Goal: Task Accomplishment & Management: Use online tool/utility

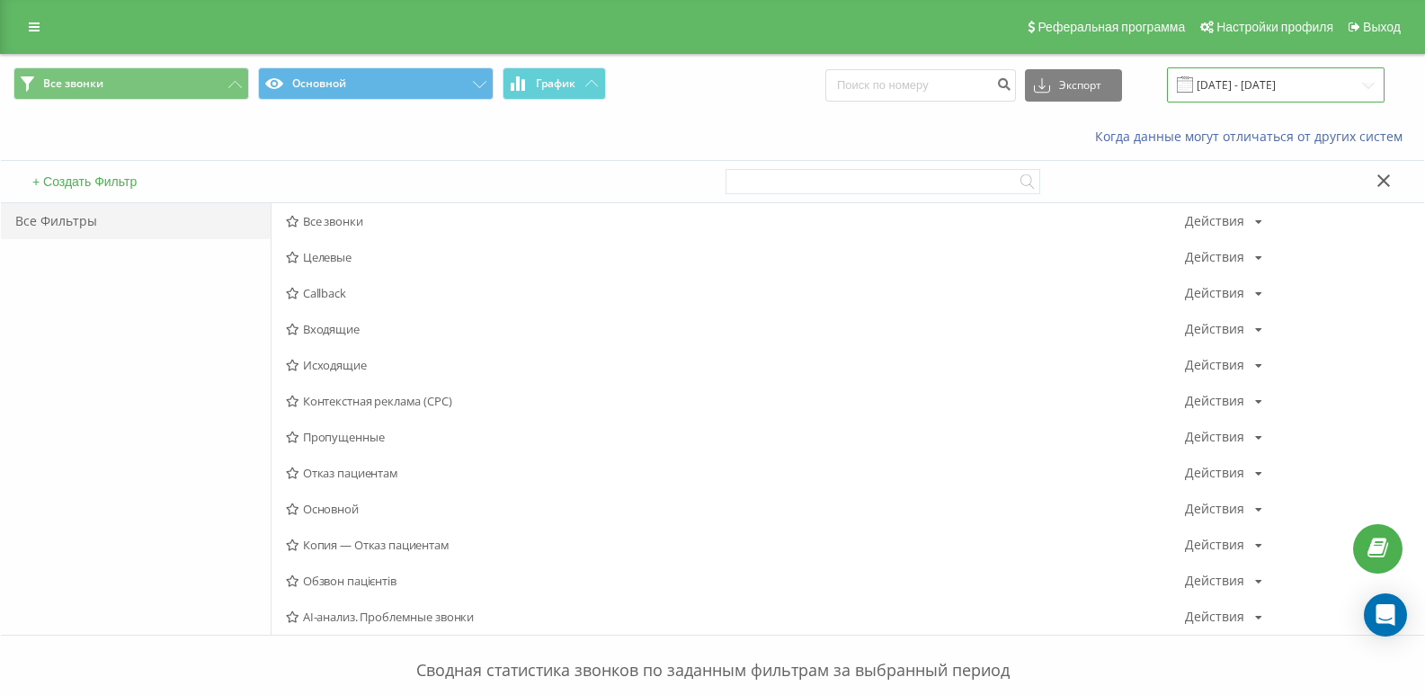
click at [1230, 85] on input "[DATE] - [DATE]" at bounding box center [1276, 84] width 218 height 35
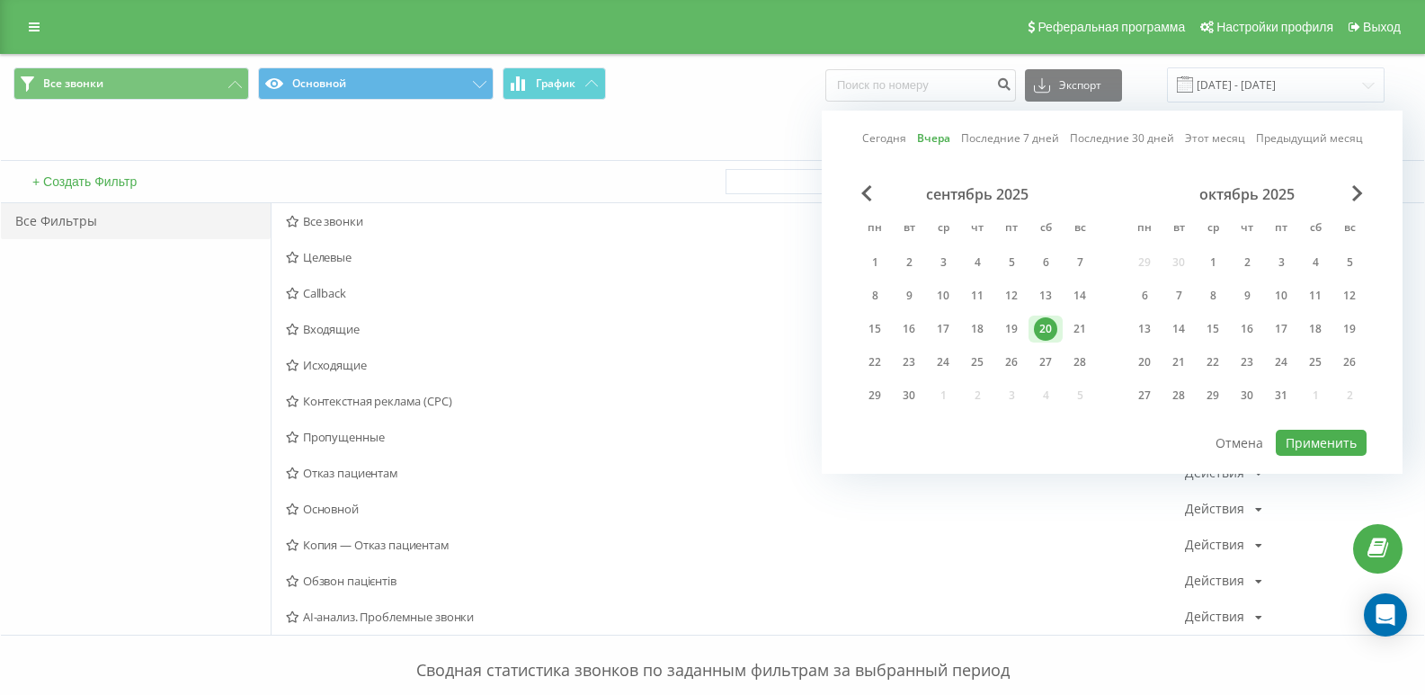
click at [934, 134] on link "Вчера" at bounding box center [933, 137] width 33 height 17
click at [1335, 445] on button "Применить" at bounding box center [1321, 443] width 91 height 26
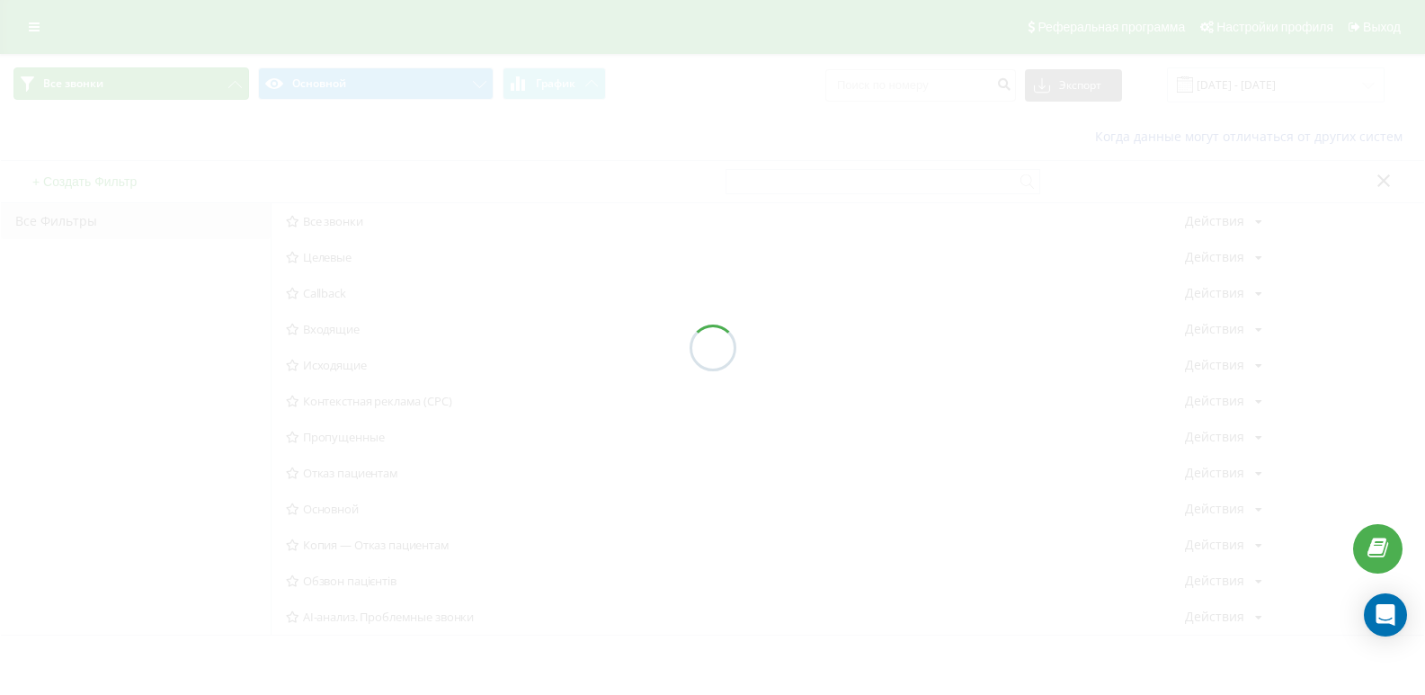
click at [60, 88] on span "Все звонки" at bounding box center [73, 83] width 60 height 14
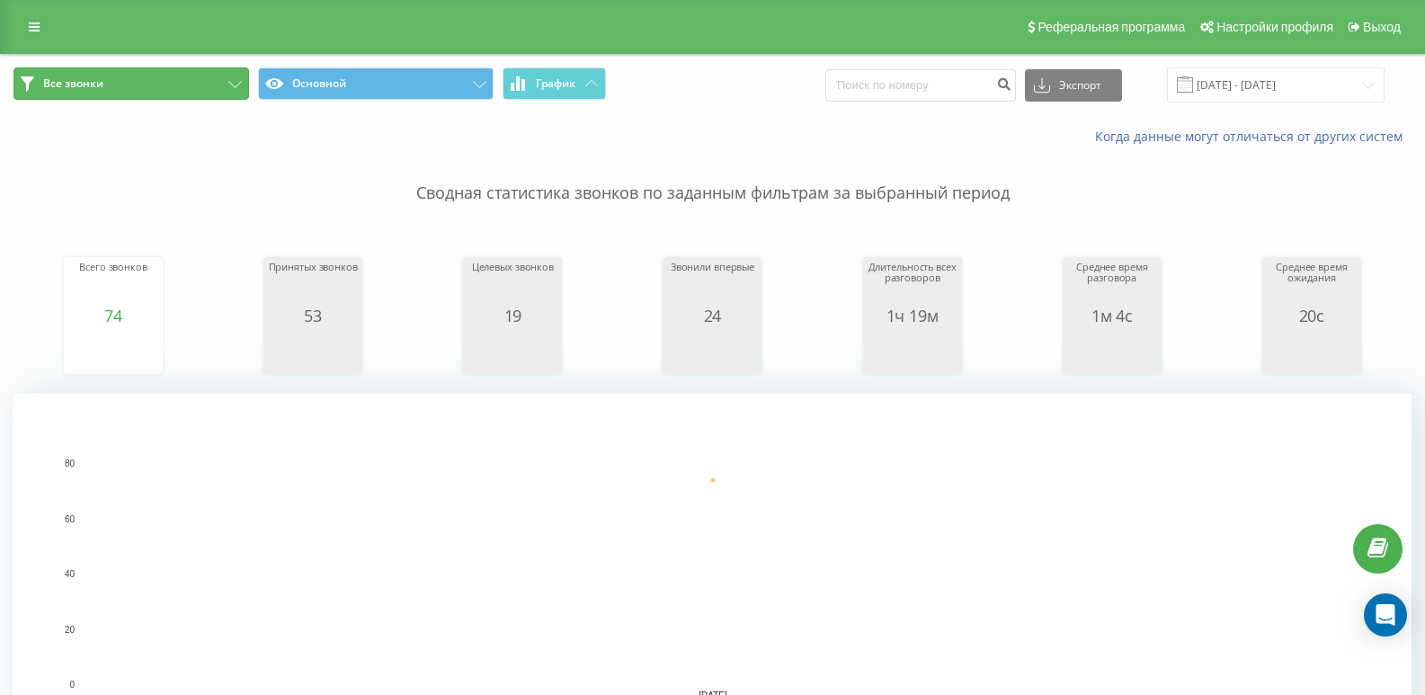
click at [147, 97] on button "Все звонки" at bounding box center [131, 83] width 236 height 32
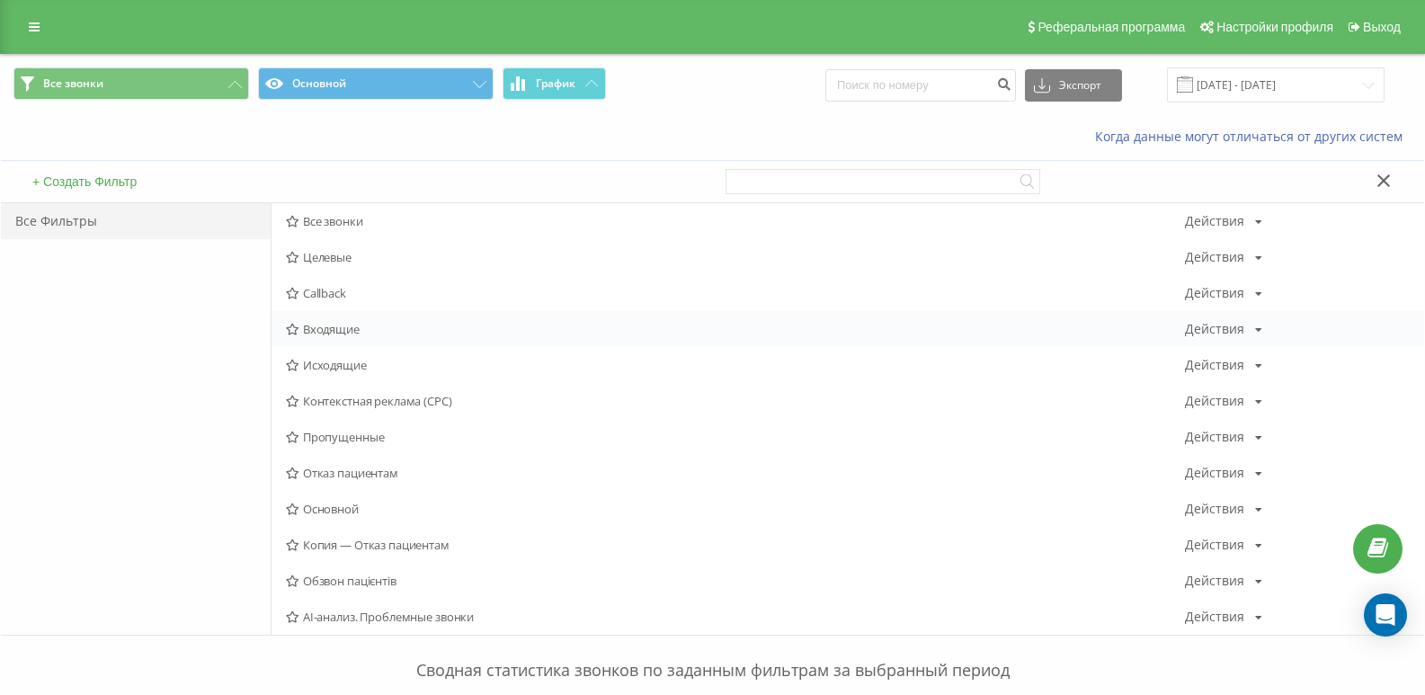
click at [314, 318] on div "Входящие Действия Редактировать Копировать Удалить По умолчанию Поделиться" at bounding box center [848, 329] width 1153 height 36
click at [316, 320] on div "Входящие Действия Редактировать Копировать Удалить По умолчанию Поделиться" at bounding box center [848, 329] width 1153 height 36
click at [344, 255] on span "Целевые" at bounding box center [735, 257] width 899 height 13
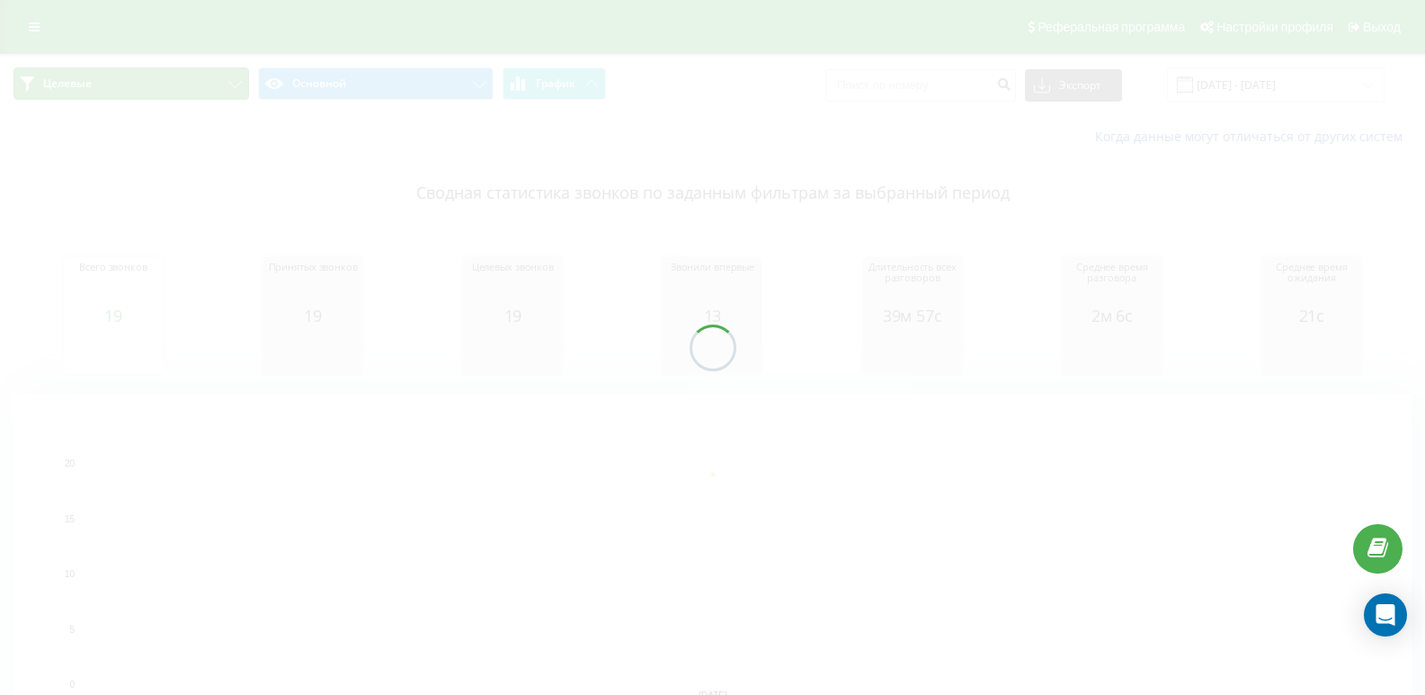
click at [157, 84] on button "Целевые" at bounding box center [131, 83] width 236 height 32
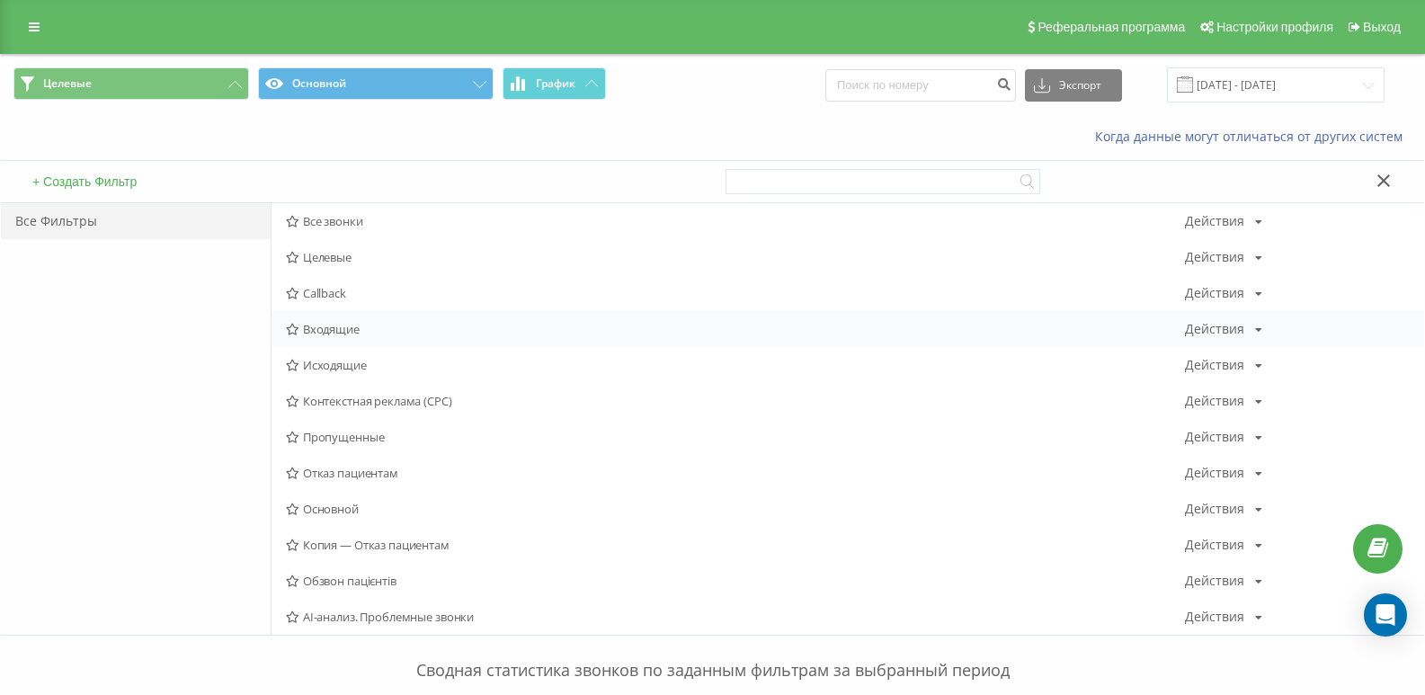
click at [332, 333] on span "Входящие" at bounding box center [735, 329] width 899 height 13
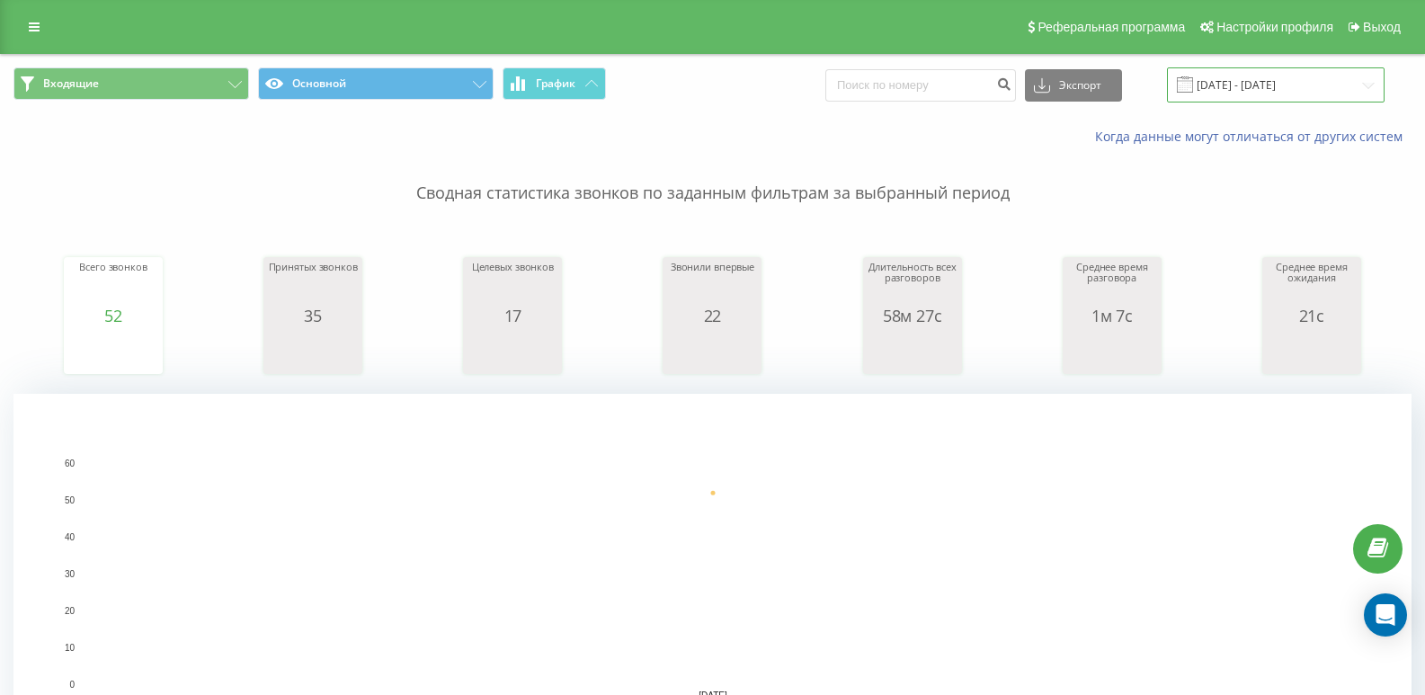
drag, startPoint x: 1257, startPoint y: 85, endPoint x: 1244, endPoint y: 98, distance: 18.4
click at [1257, 86] on input "[DATE] - [DATE]" at bounding box center [1276, 84] width 218 height 35
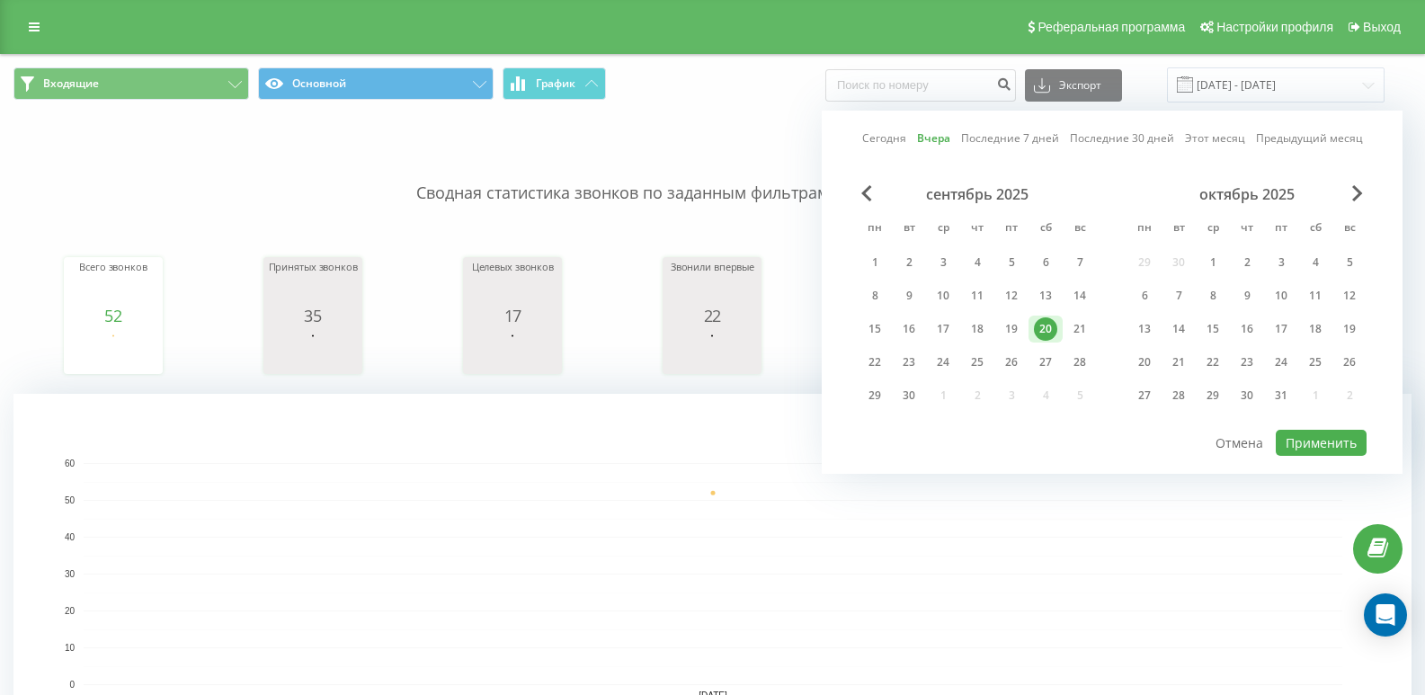
click at [878, 138] on link "Сегодня" at bounding box center [884, 137] width 44 height 17
click at [1349, 439] on button "Применить" at bounding box center [1321, 443] width 91 height 26
type input "21.09.2025 - 21.09.2025"
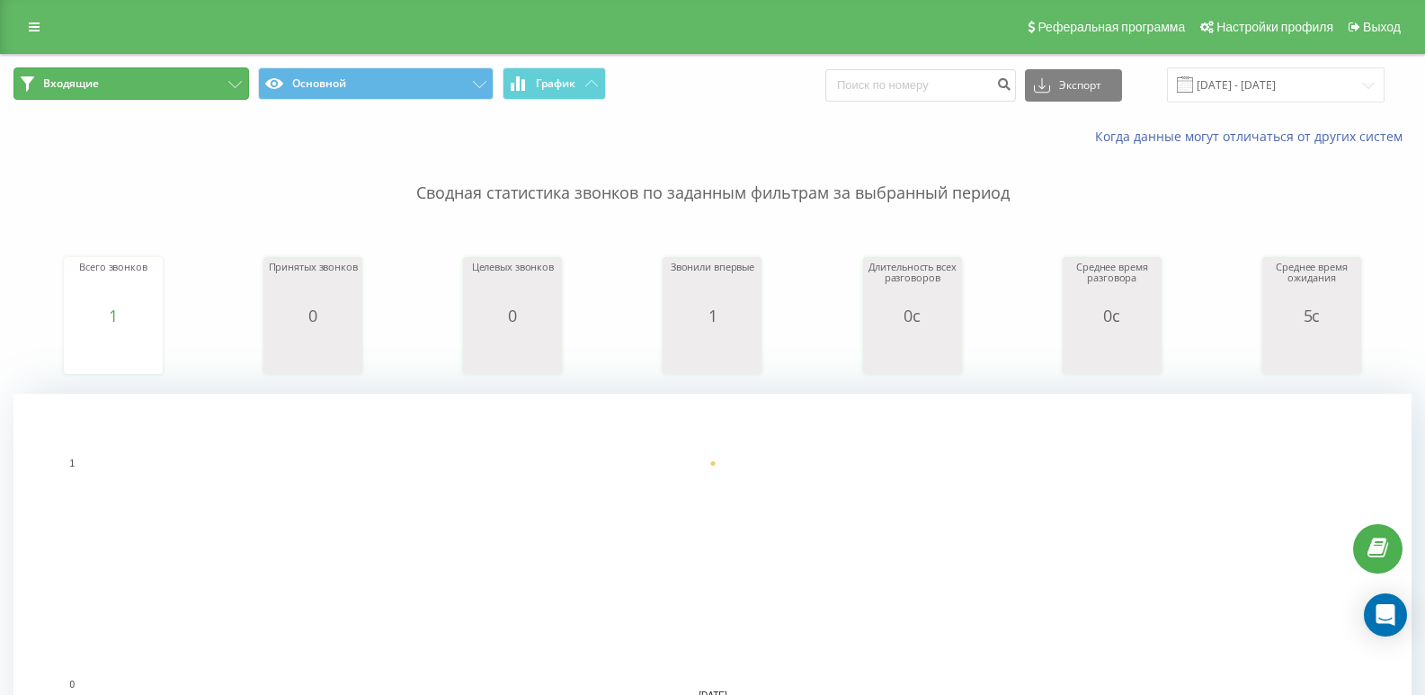
click at [165, 90] on button "Входящие" at bounding box center [131, 83] width 236 height 32
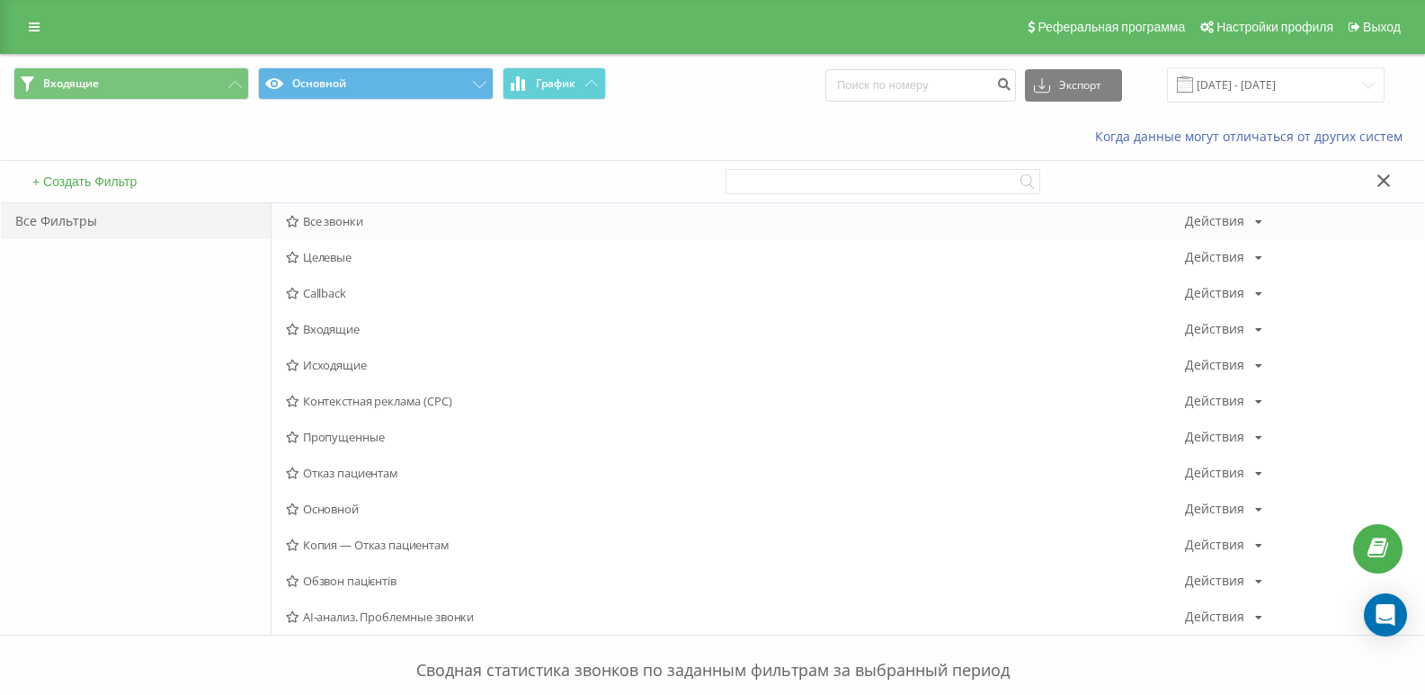
click at [363, 220] on span "Все звонки" at bounding box center [735, 221] width 899 height 13
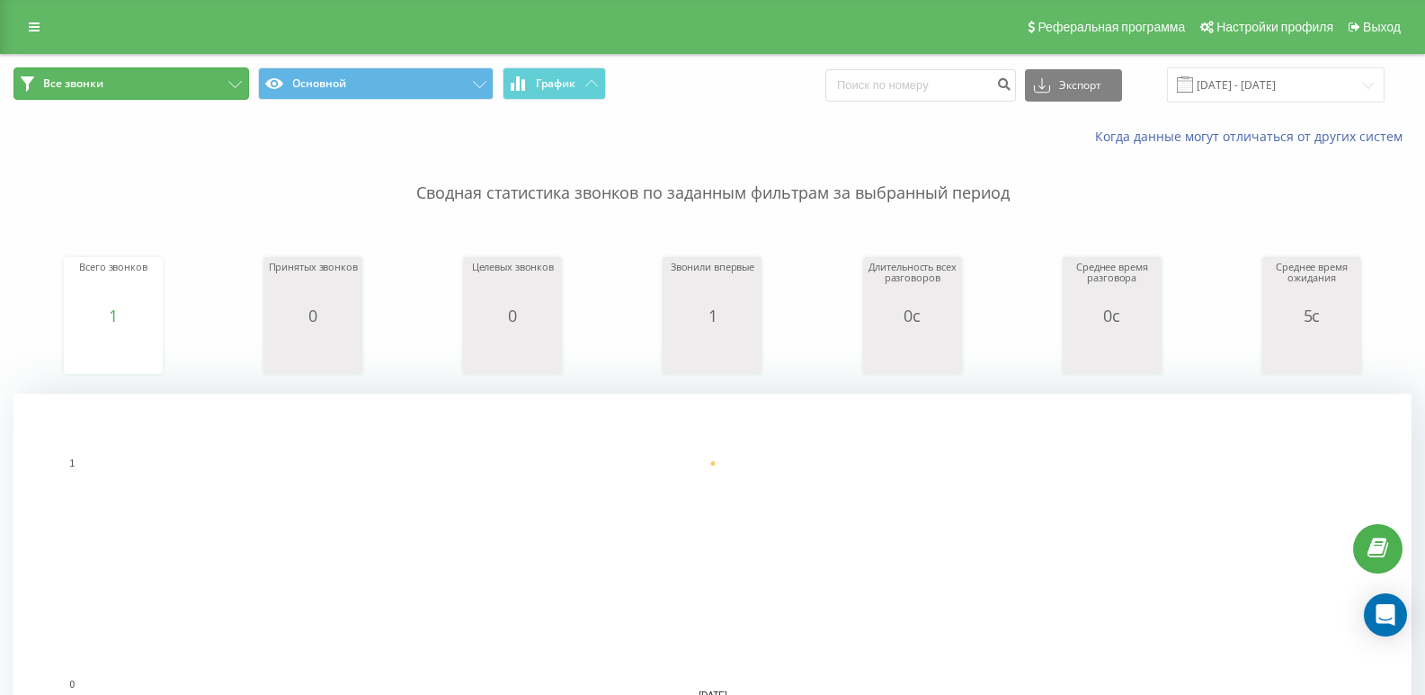
drag, startPoint x: 129, startPoint y: 70, endPoint x: 129, endPoint y: 82, distance: 11.7
click at [129, 71] on button "Все звонки" at bounding box center [131, 83] width 236 height 32
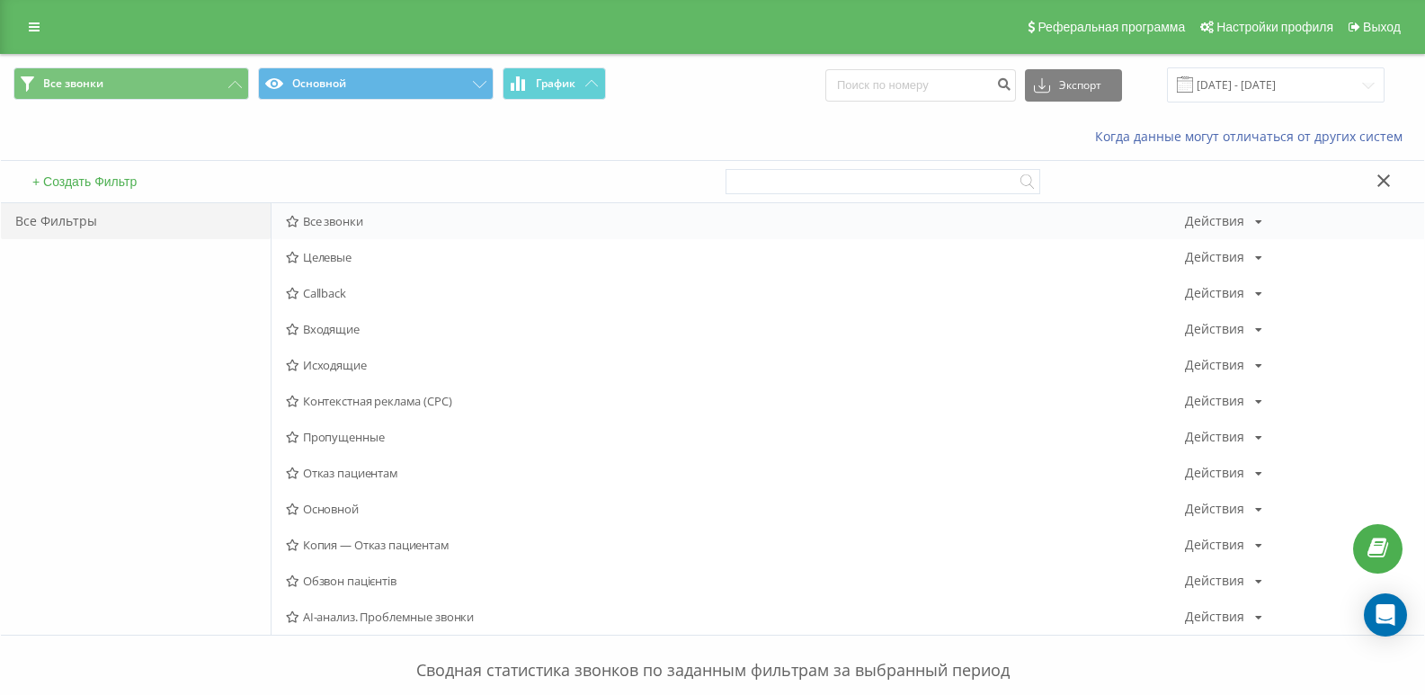
click at [313, 215] on span "Все звонки" at bounding box center [735, 221] width 899 height 13
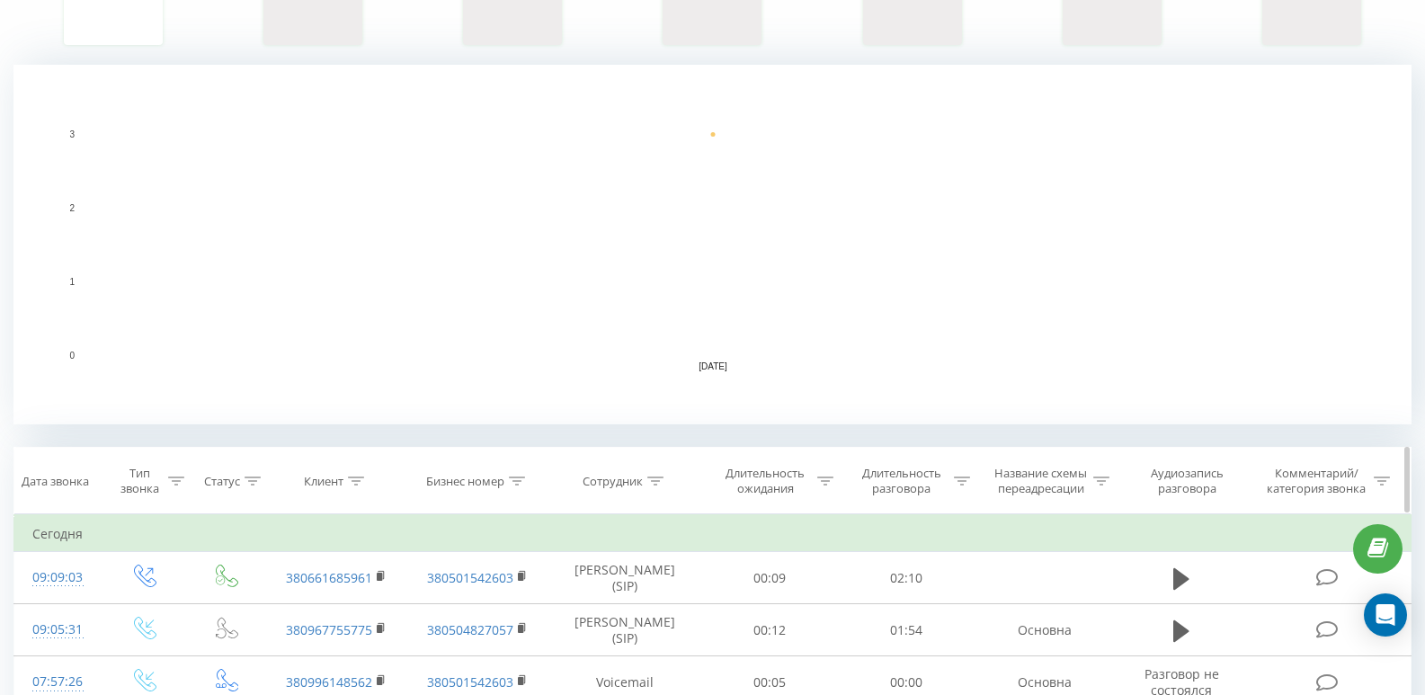
scroll to position [360, 0]
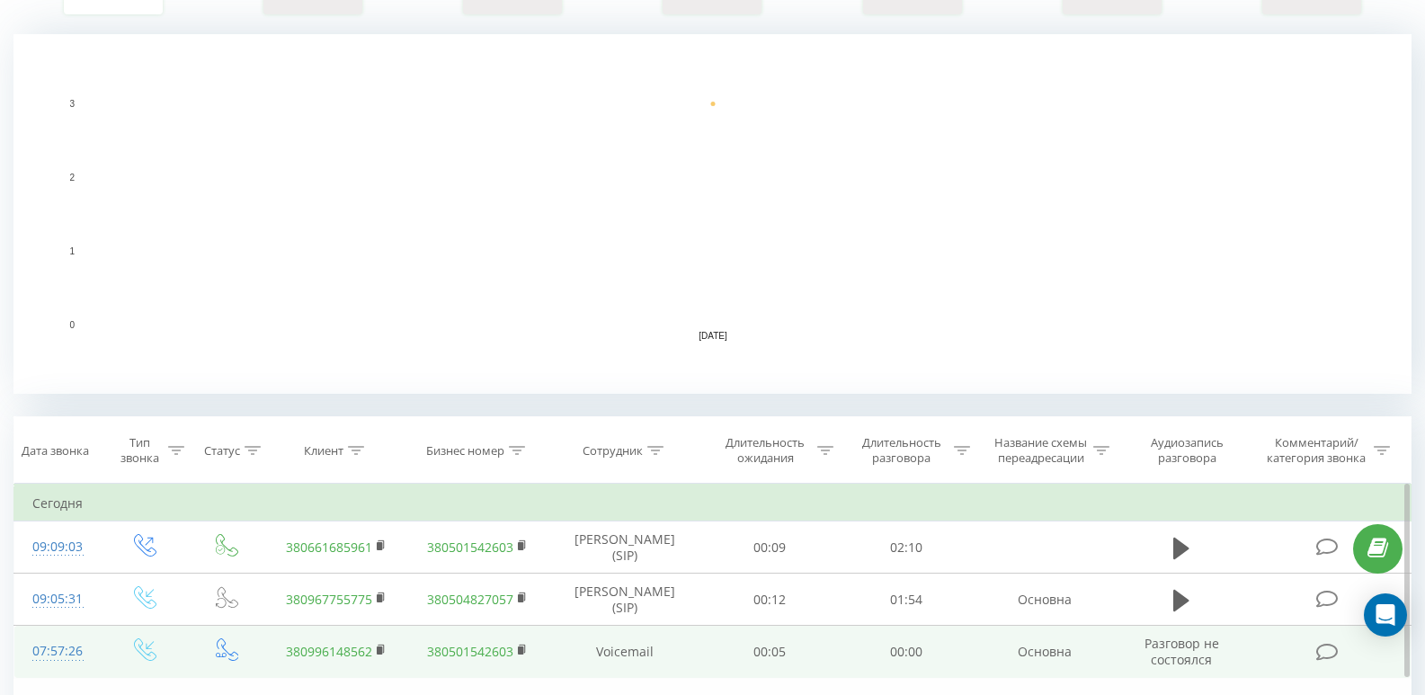
click at [66, 646] on div "07:57:26" at bounding box center [57, 651] width 51 height 35
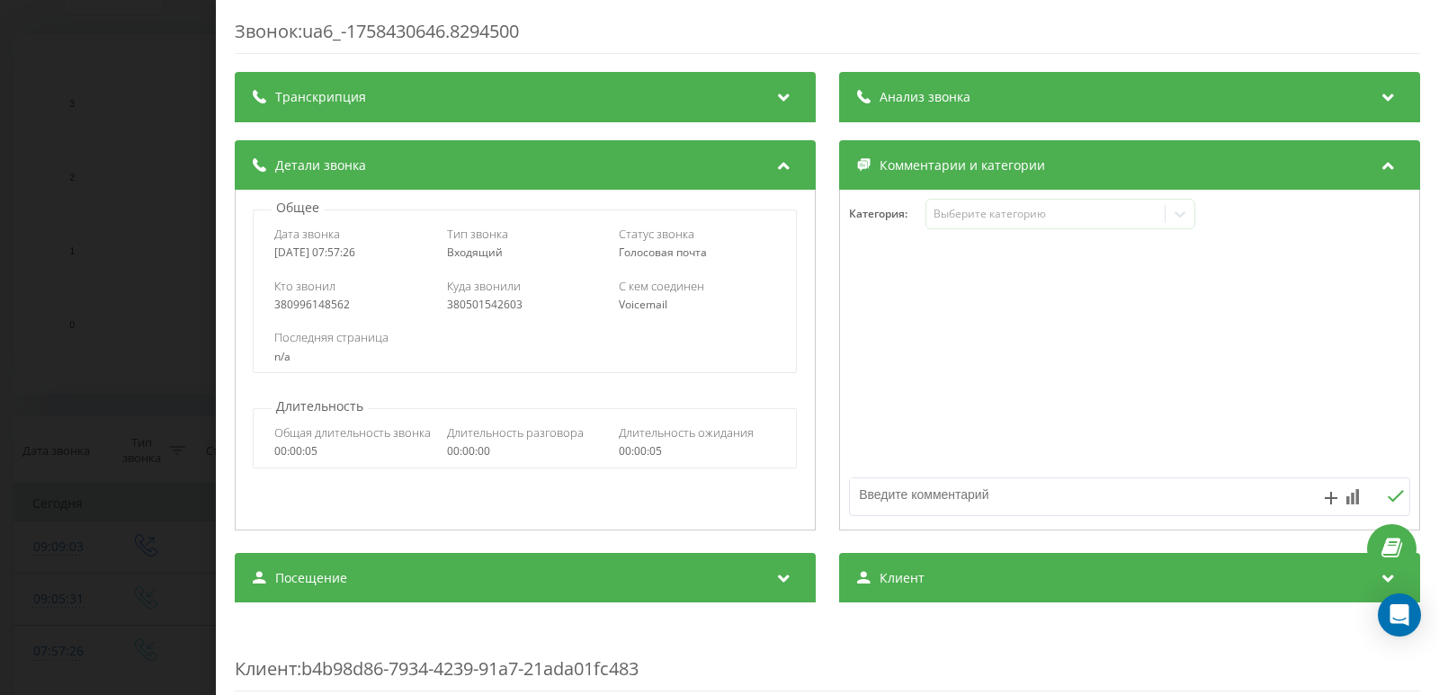
click at [954, 235] on div "Категория : Выберите категорию" at bounding box center [1129, 226] width 579 height 54
click at [954, 219] on div "Выберите категорию" at bounding box center [1045, 214] width 225 height 14
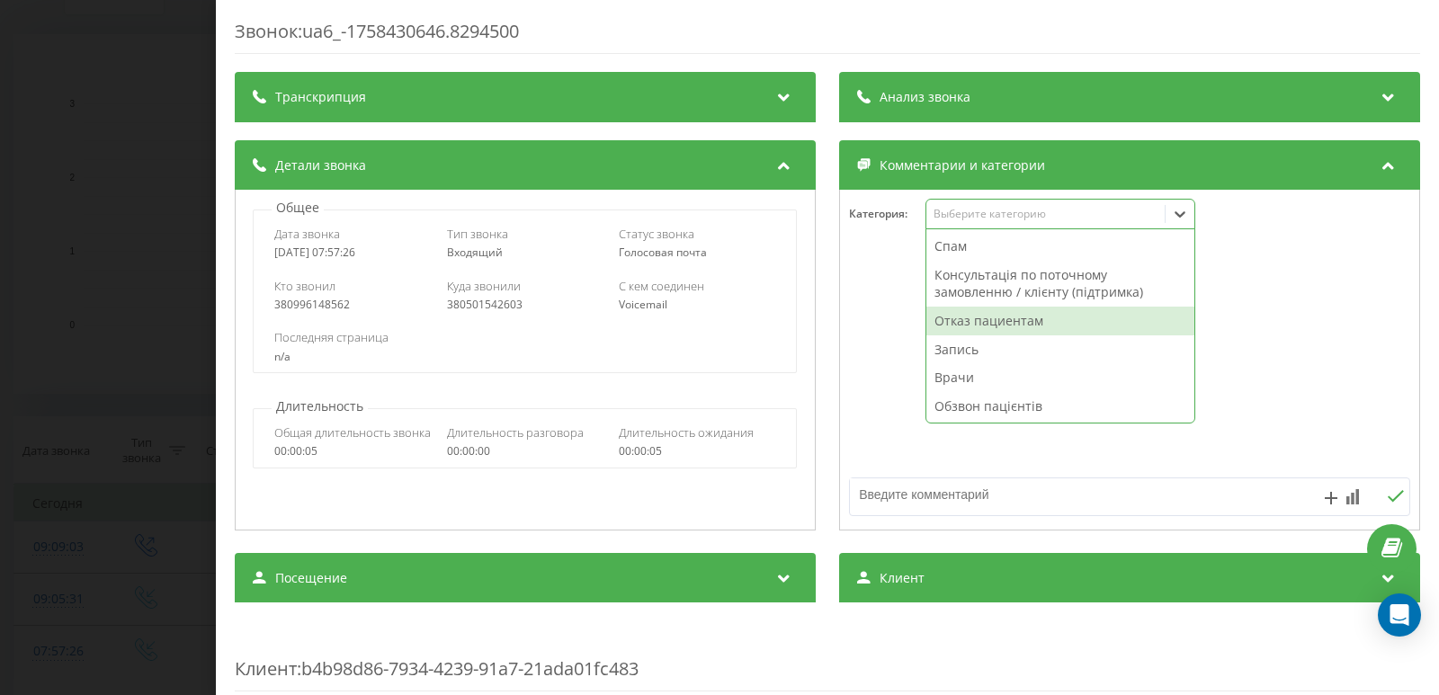
click at [959, 329] on div "Отказ пациентам" at bounding box center [1060, 321] width 268 height 29
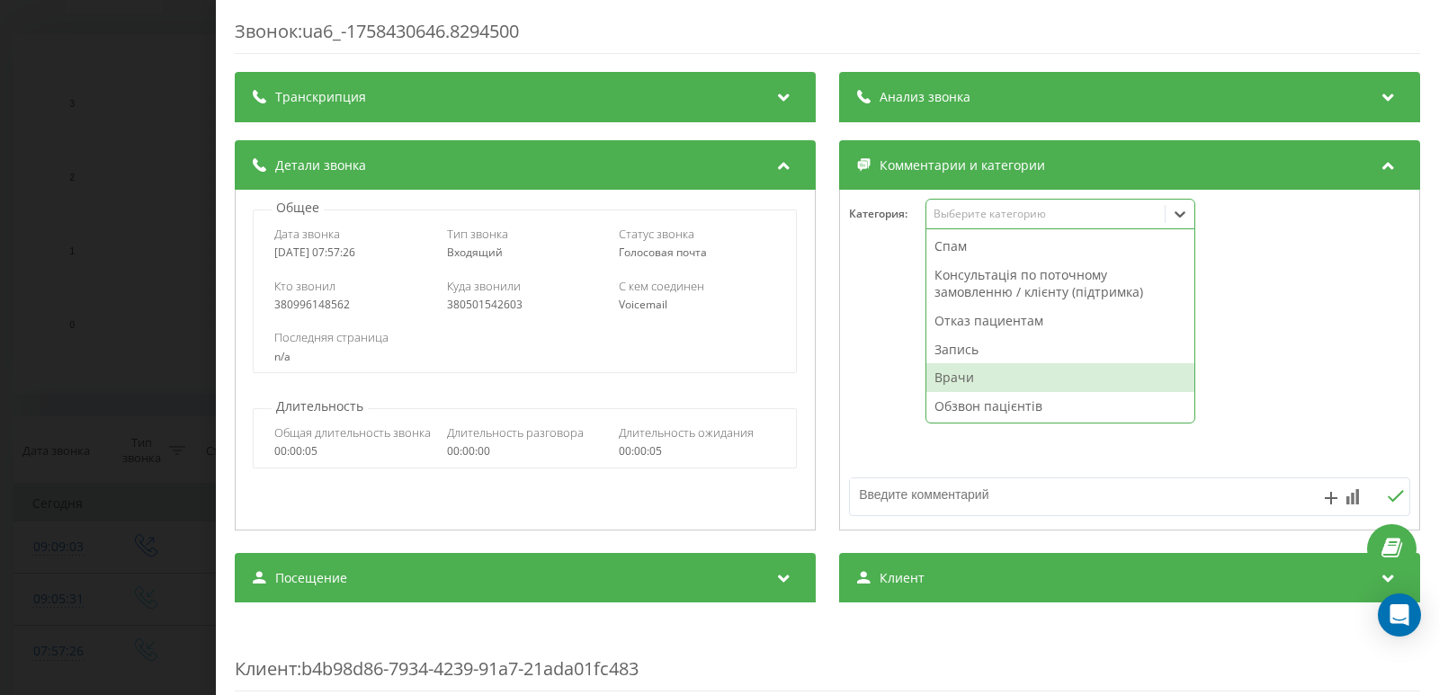
click at [916, 517] on div at bounding box center [1129, 389] width 579 height 272
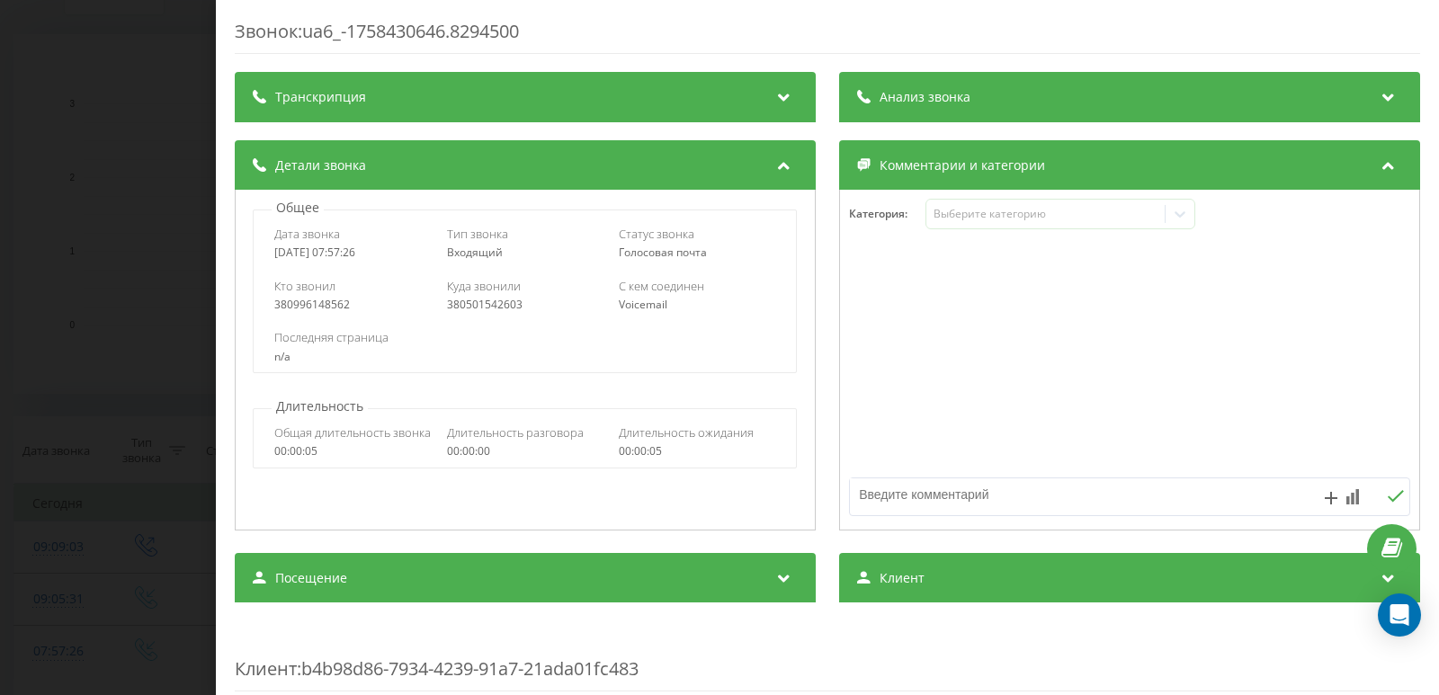
click at [897, 493] on textarea at bounding box center [1073, 494] width 447 height 32
type textarea "Н"
type textarea "Гінеколог. ВВ"
click at [58, 471] on div "Звонок : ua6_-1758430646.8294500 Транскрипция Для анализа AI будущих звонков на…" at bounding box center [719, 347] width 1439 height 695
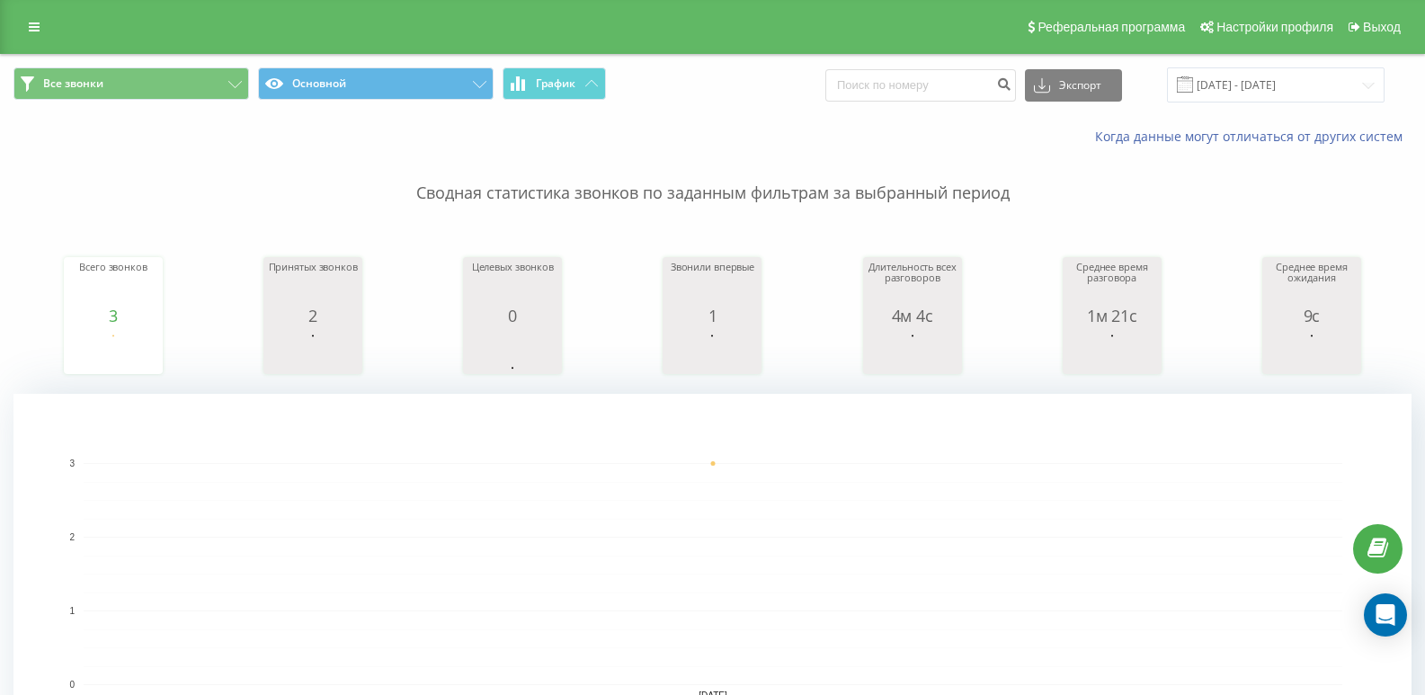
click at [158, 102] on span "Все звонки Основной График" at bounding box center [356, 84] width 686 height 35
click at [173, 98] on button "Все звонки" at bounding box center [131, 83] width 236 height 32
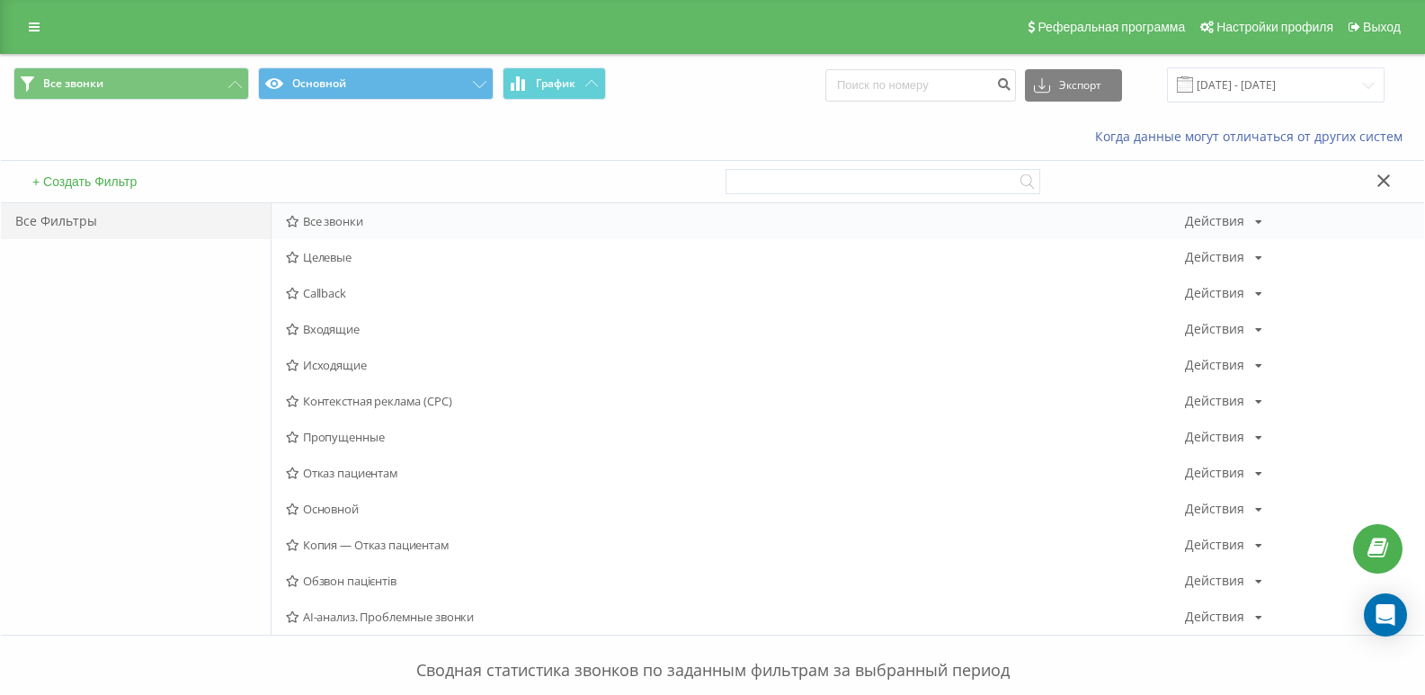
click at [317, 211] on div "Все звонки Действия Редактировать Копировать Удалить По умолчанию Поделиться" at bounding box center [848, 221] width 1153 height 36
click at [321, 216] on span "Все звонки" at bounding box center [735, 221] width 899 height 13
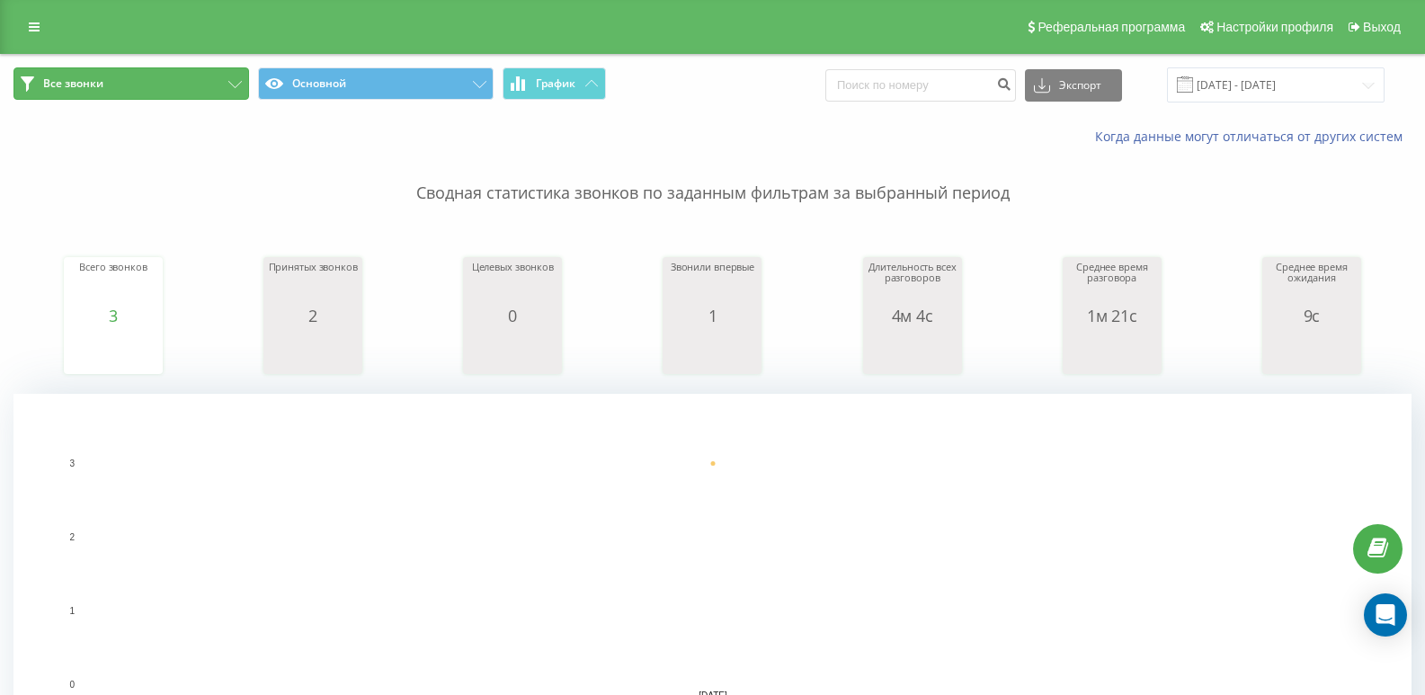
click at [140, 85] on button "Все звонки" at bounding box center [131, 83] width 236 height 32
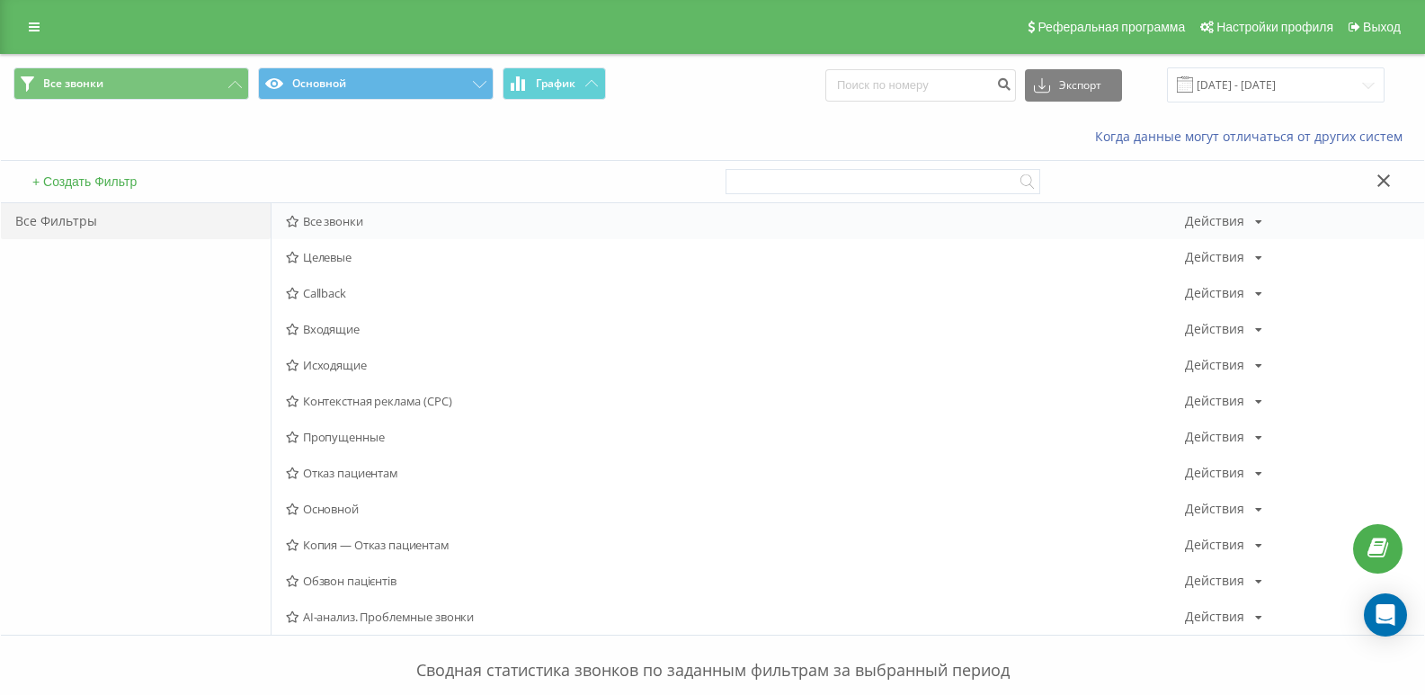
click at [319, 226] on span "Все звонки" at bounding box center [735, 221] width 899 height 13
